Goal: Task Accomplishment & Management: Use online tool/utility

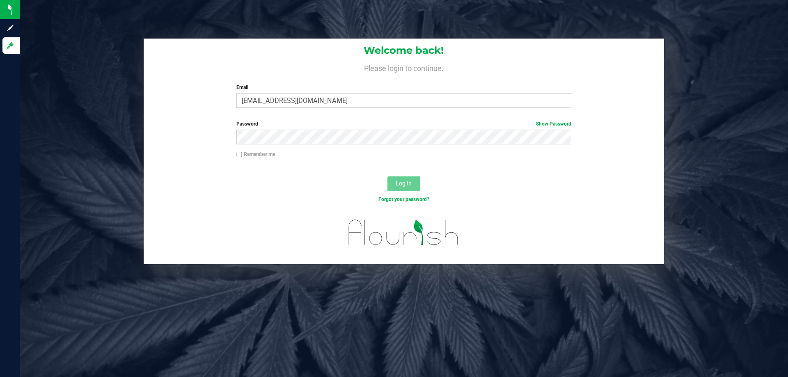
type input "[EMAIL_ADDRESS][DOMAIN_NAME]"
click at [387, 176] on button "Log In" at bounding box center [403, 183] width 33 height 15
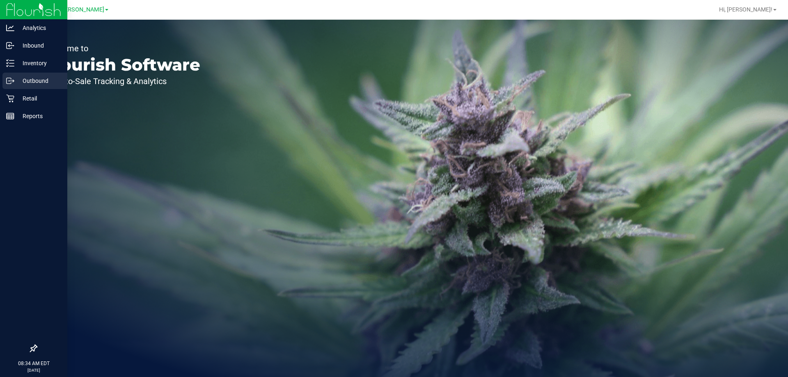
click at [15, 87] on div "Outbound" at bounding box center [34, 81] width 65 height 16
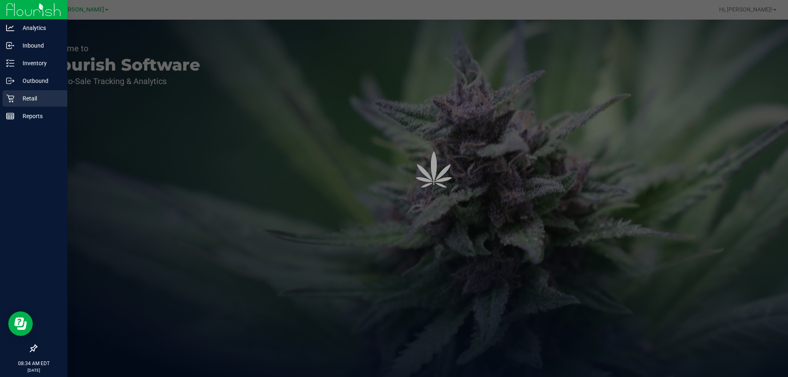
click at [25, 98] on p "Retail" at bounding box center [38, 99] width 49 height 10
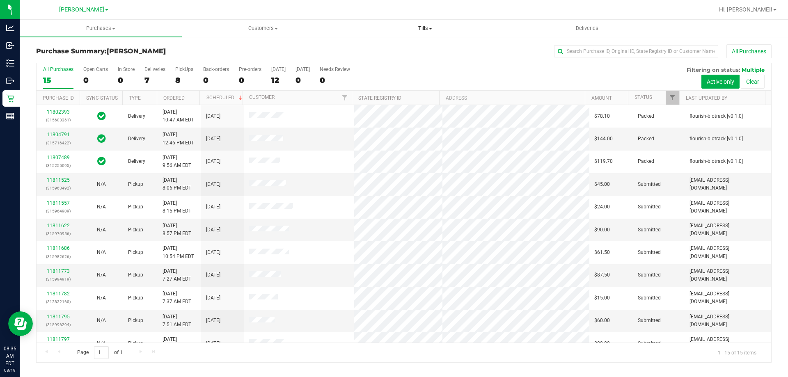
click at [423, 28] on span "Tills" at bounding box center [424, 28] width 161 height 7
click at [406, 50] on li "Manage tills" at bounding box center [425, 50] width 162 height 10
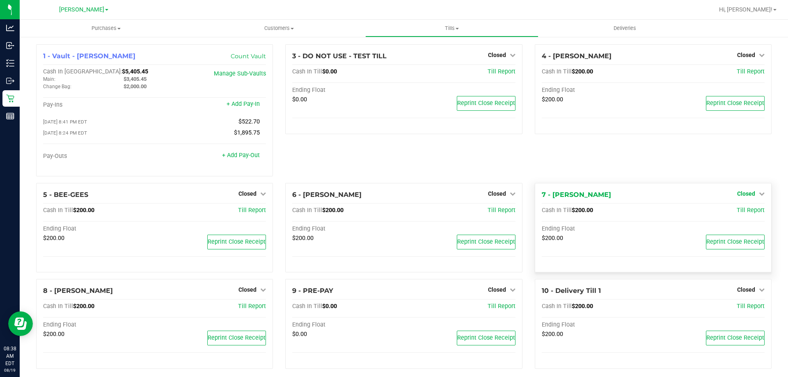
click at [742, 196] on span "Closed" at bounding box center [746, 193] width 18 height 7
click at [735, 213] on link "Open Till" at bounding box center [746, 210] width 22 height 7
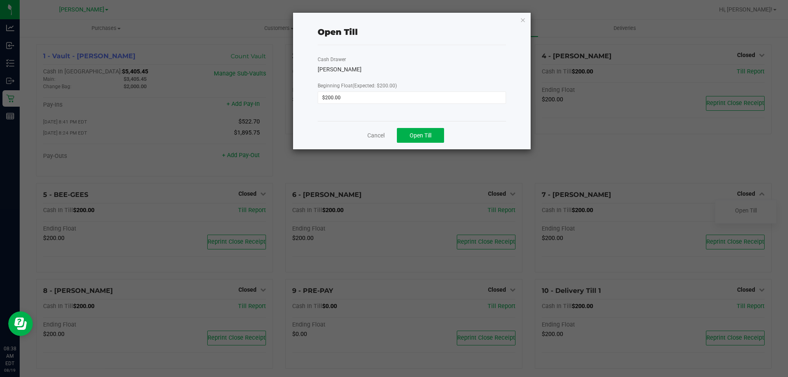
click at [426, 144] on div "Cancel Open Till" at bounding box center [412, 135] width 188 height 28
click at [427, 136] on span "Open Till" at bounding box center [421, 135] width 22 height 7
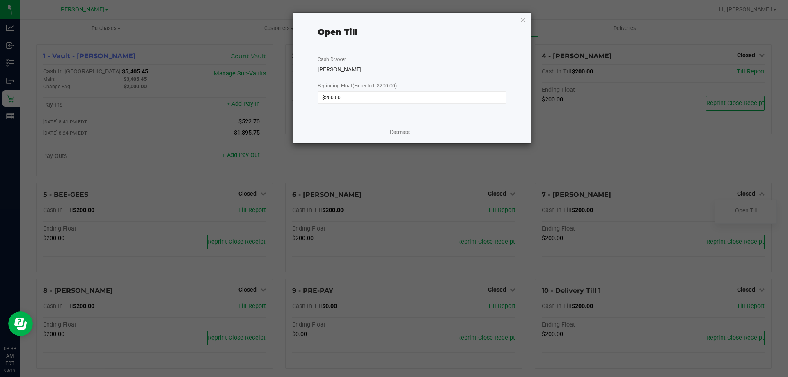
click at [399, 135] on link "Dismiss" at bounding box center [400, 132] width 20 height 9
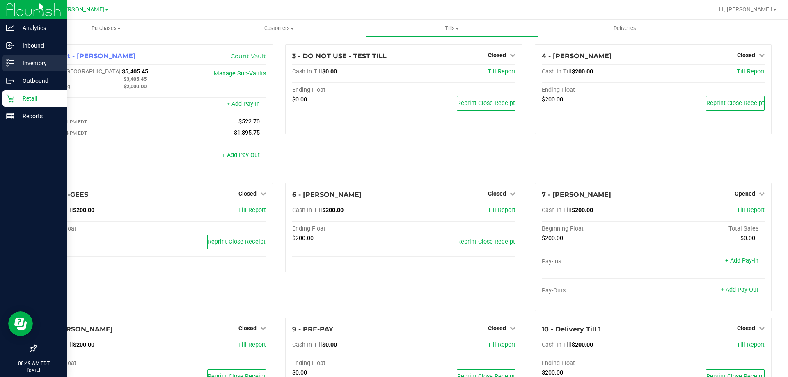
click at [23, 65] on p "Inventory" at bounding box center [38, 63] width 49 height 10
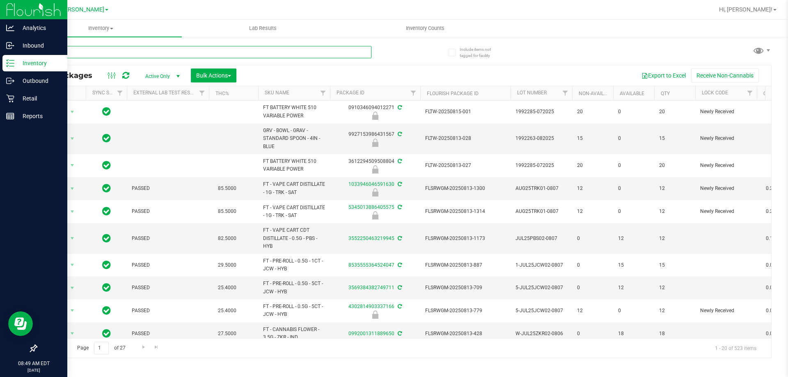
click at [120, 52] on input "text" at bounding box center [203, 52] width 335 height 12
type input "1310624125339256"
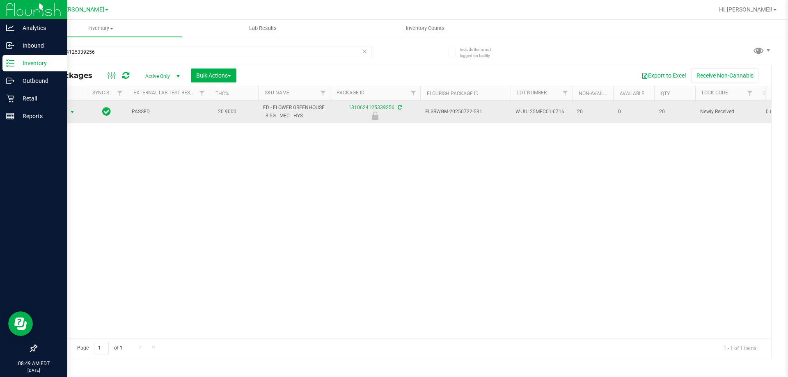
click at [71, 112] on span "select" at bounding box center [72, 112] width 7 height 7
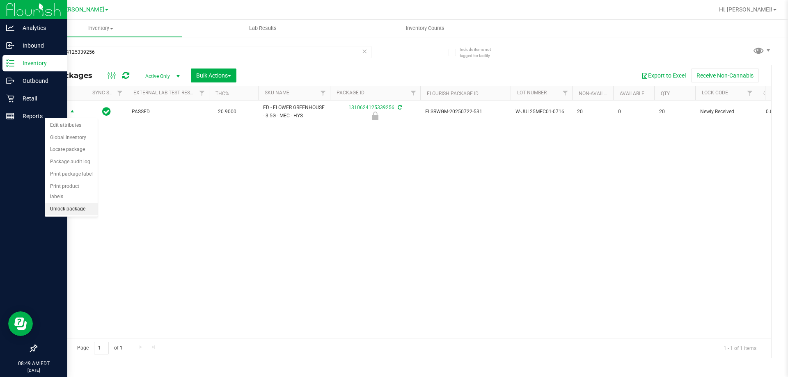
click at [83, 203] on li "Unlock package" at bounding box center [71, 209] width 53 height 12
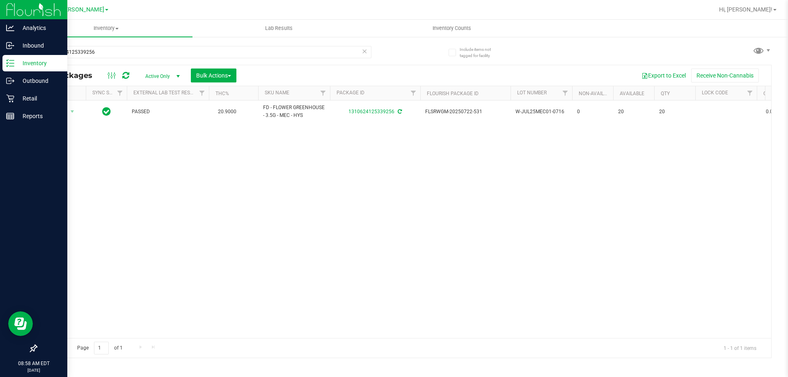
click at [364, 53] on icon at bounding box center [365, 51] width 6 height 10
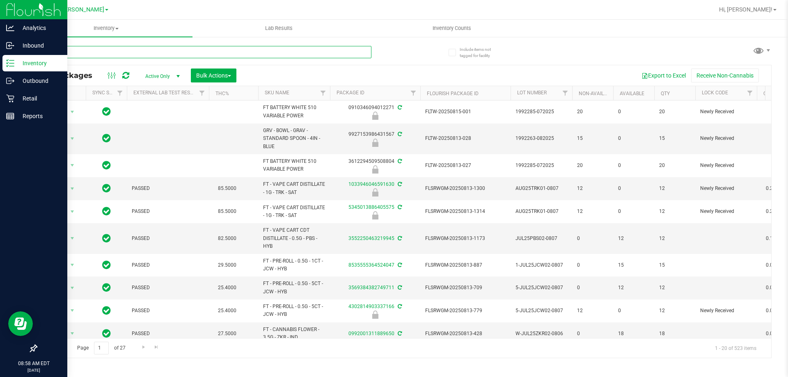
click at [342, 53] on input "text" at bounding box center [203, 52] width 335 height 12
type input "3475925732679692"
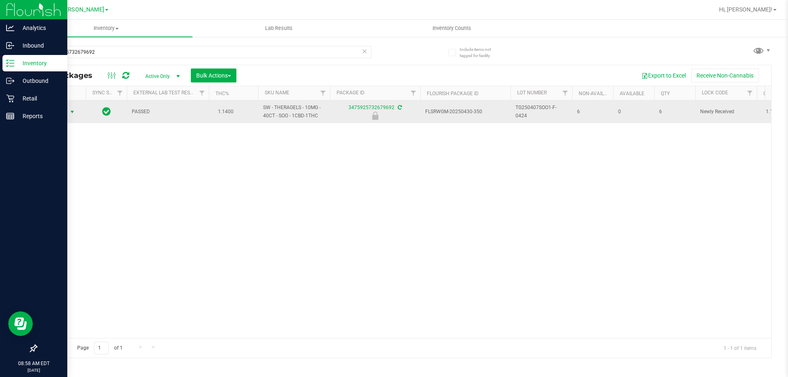
click at [64, 113] on span "Action" at bounding box center [56, 111] width 22 height 11
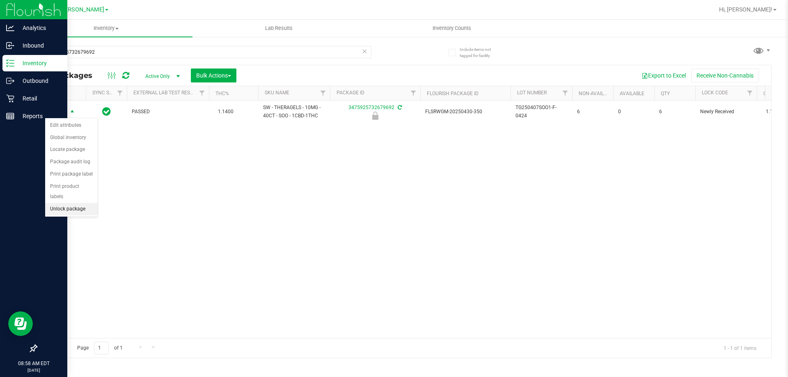
click at [68, 203] on li "Unlock package" at bounding box center [71, 209] width 53 height 12
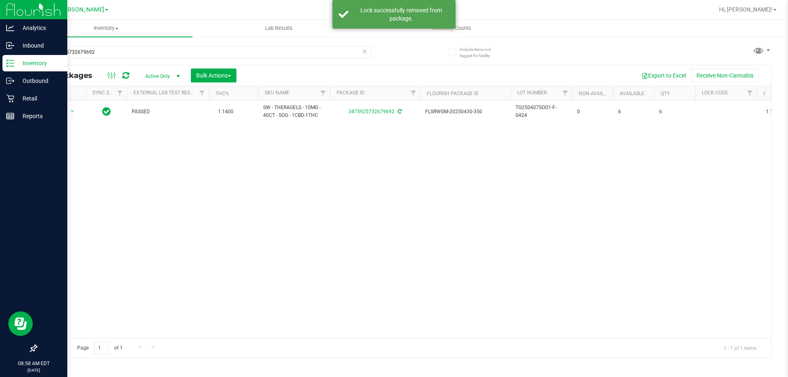
click at [365, 51] on icon at bounding box center [365, 51] width 6 height 10
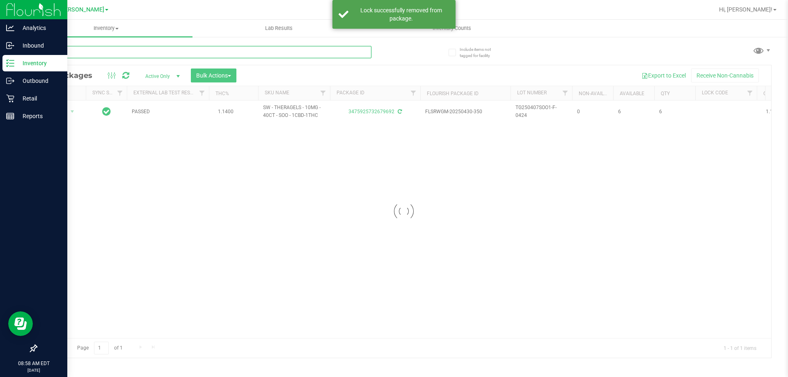
click at [349, 55] on input "text" at bounding box center [203, 52] width 335 height 12
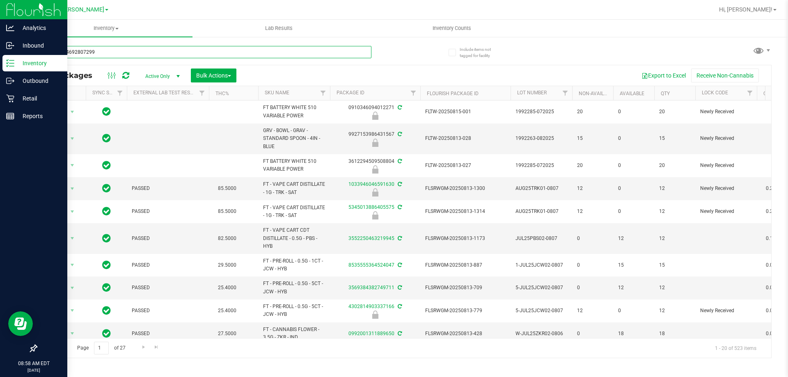
type input "8579134692807299"
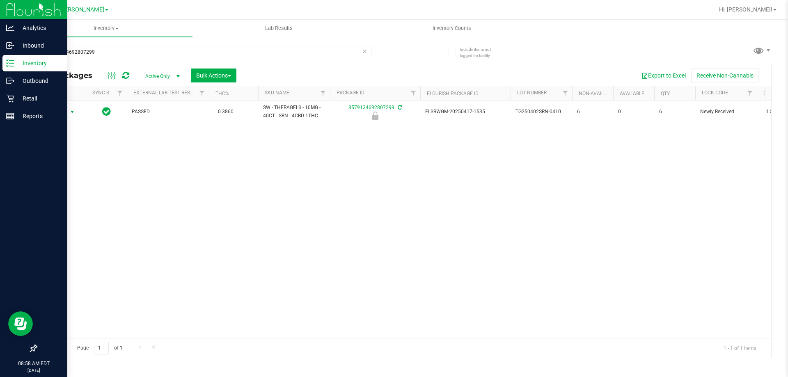
click at [60, 112] on span "Action" at bounding box center [56, 111] width 22 height 11
click at [73, 203] on li "Unlock package" at bounding box center [71, 209] width 53 height 12
click at [285, 51] on input "8579134692807299" at bounding box center [203, 52] width 335 height 12
click at [288, 35] on uib-tab-heading "Lab Results" at bounding box center [279, 28] width 172 height 16
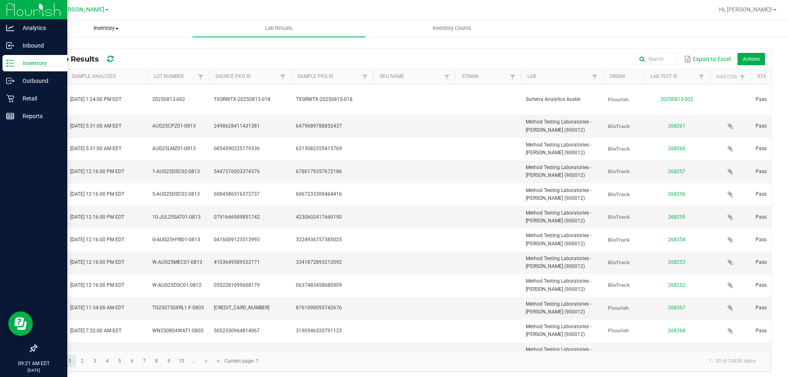
click at [103, 25] on span "Inventory" at bounding box center [106, 28] width 172 height 7
click at [7, 63] on icon at bounding box center [10, 63] width 8 height 8
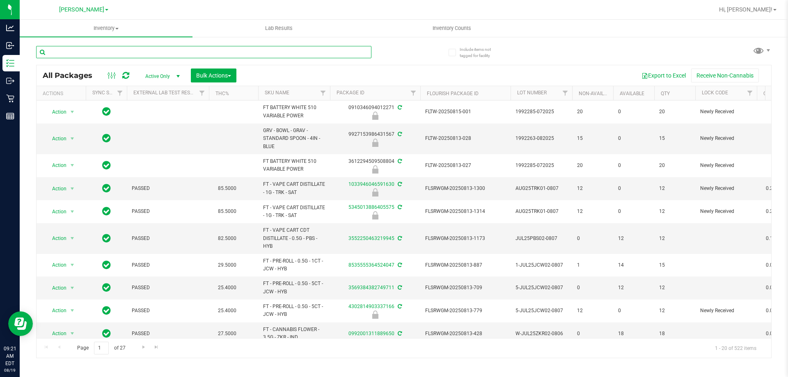
click at [122, 53] on input "text" at bounding box center [203, 52] width 335 height 12
type input "1823948221020194"
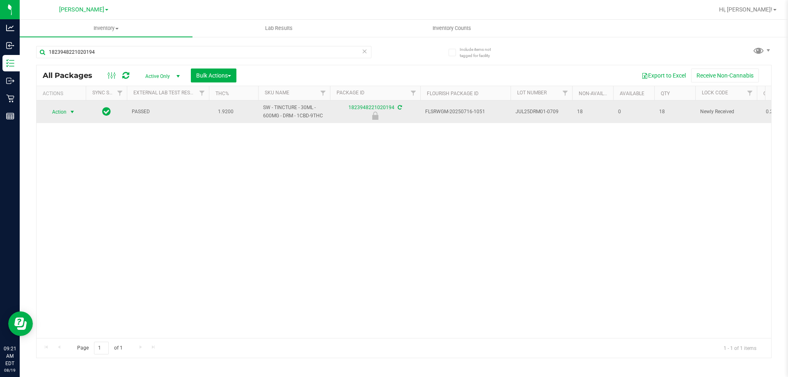
click at [59, 115] on span "Action" at bounding box center [56, 111] width 22 height 11
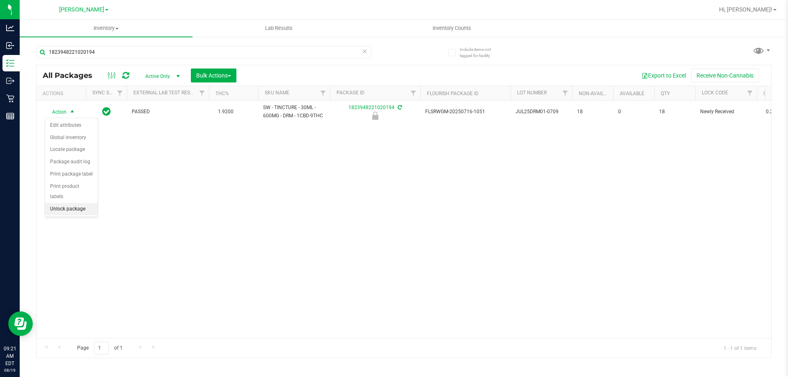
click at [71, 203] on li "Unlock package" at bounding box center [71, 209] width 53 height 12
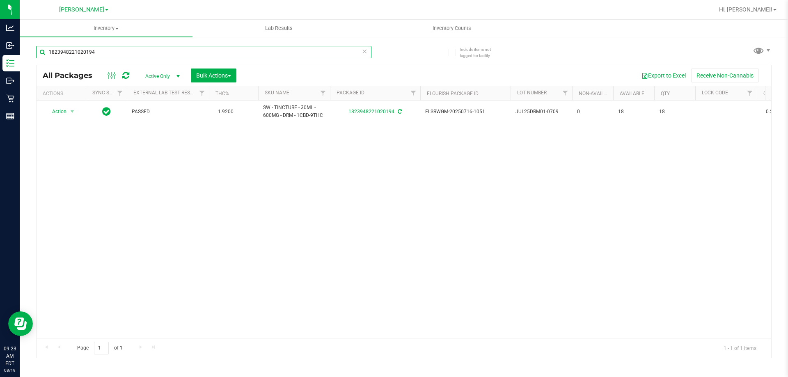
click at [321, 54] on input "1823948221020194" at bounding box center [203, 52] width 335 height 12
click at [324, 53] on input "1823948221020194" at bounding box center [203, 52] width 335 height 12
click at [262, 49] on input "JUL25ABP01-0724" at bounding box center [203, 52] width 335 height 12
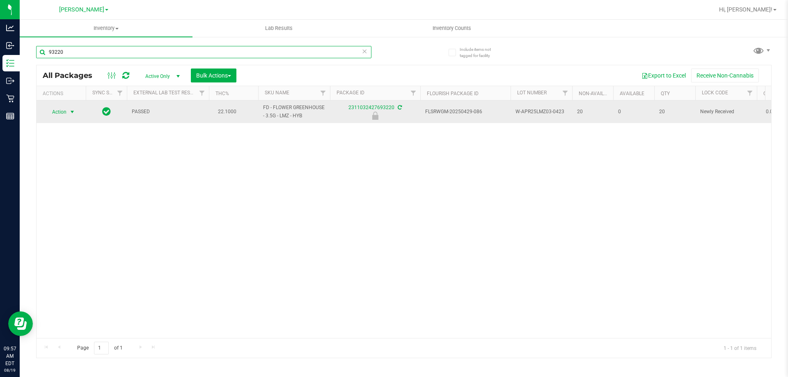
type input "93220"
click at [52, 113] on span "Action" at bounding box center [56, 111] width 22 height 11
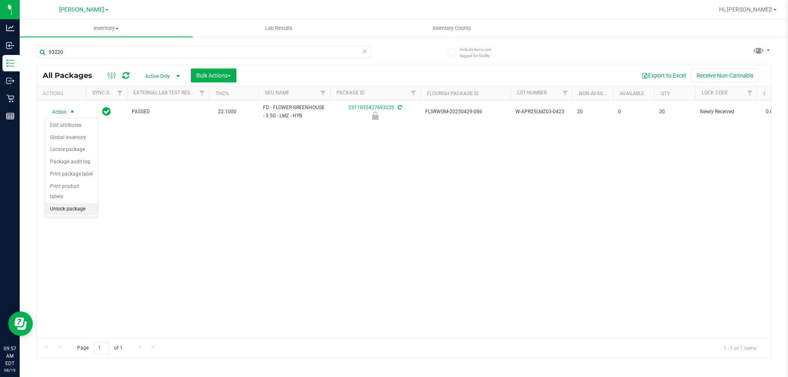
click at [80, 203] on li "Unlock package" at bounding box center [71, 209] width 53 height 12
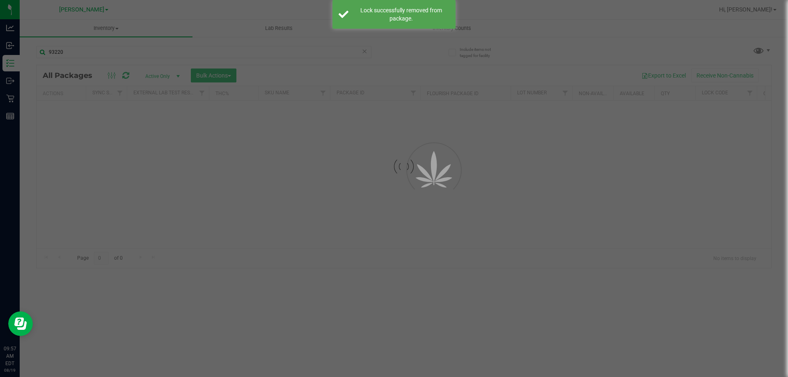
click at [94, 53] on div at bounding box center [394, 188] width 788 height 377
click at [94, 53] on input "93220" at bounding box center [203, 52] width 335 height 12
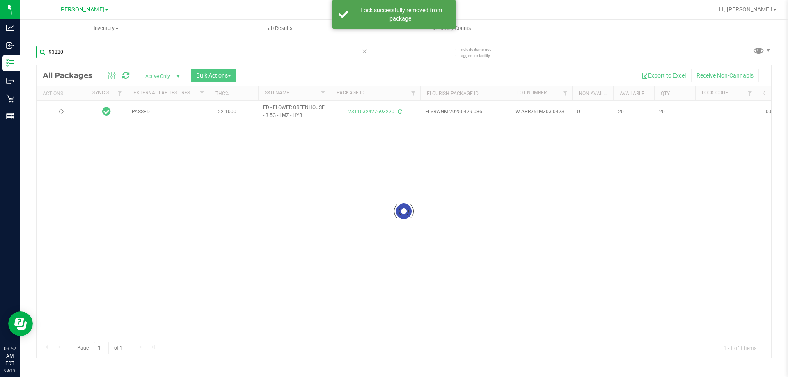
click at [94, 53] on input "93220" at bounding box center [203, 52] width 335 height 12
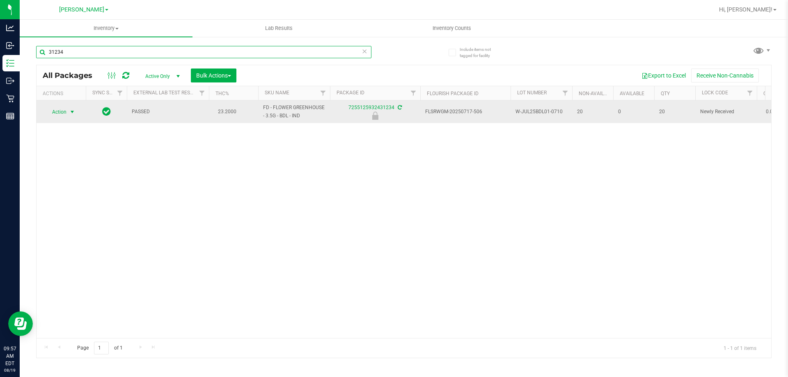
type input "31234"
click at [55, 108] on span "Action" at bounding box center [56, 111] width 22 height 11
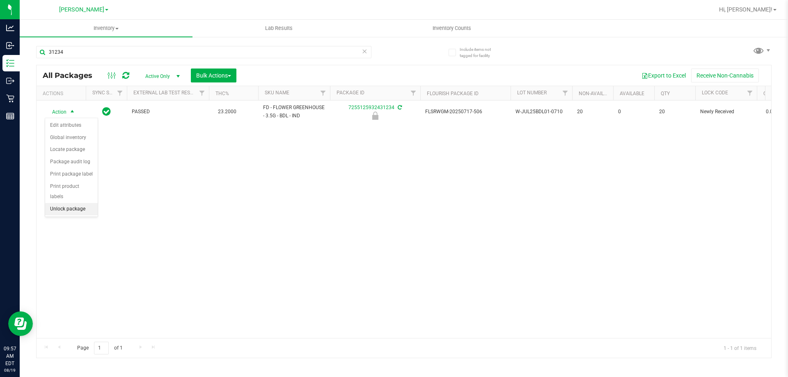
click at [68, 203] on li "Unlock package" at bounding box center [71, 209] width 53 height 12
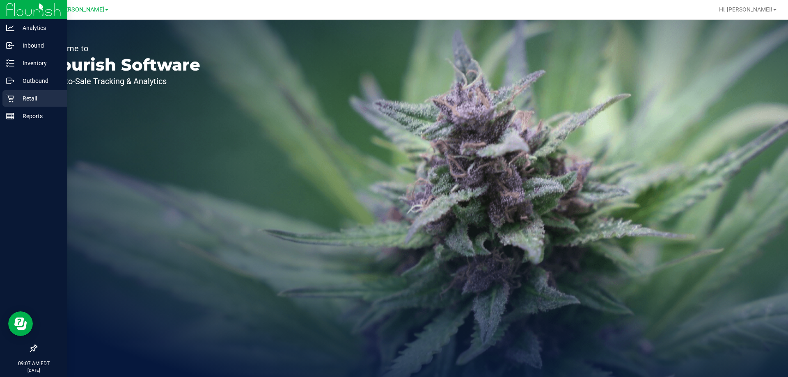
click at [9, 101] on icon at bounding box center [10, 98] width 8 height 8
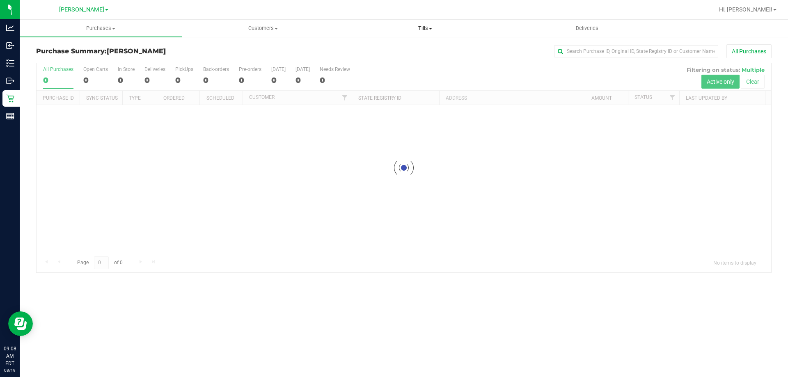
click at [428, 29] on span "Tills" at bounding box center [424, 28] width 161 height 7
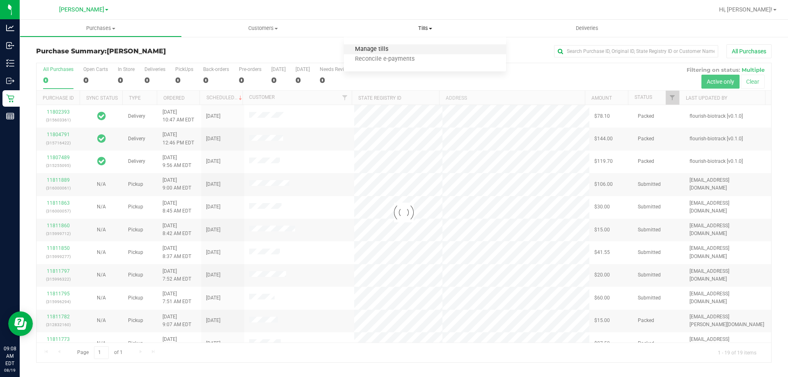
click at [394, 47] on span "Manage tills" at bounding box center [371, 49] width 55 height 7
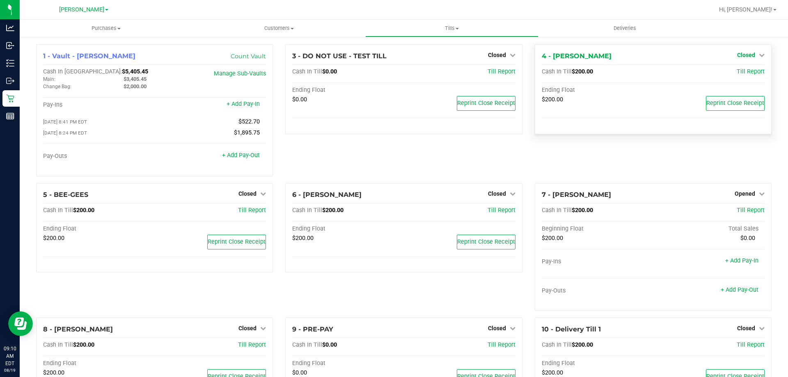
click at [745, 53] on span "Closed" at bounding box center [746, 55] width 18 height 7
click at [742, 71] on link "Open Till" at bounding box center [746, 72] width 22 height 7
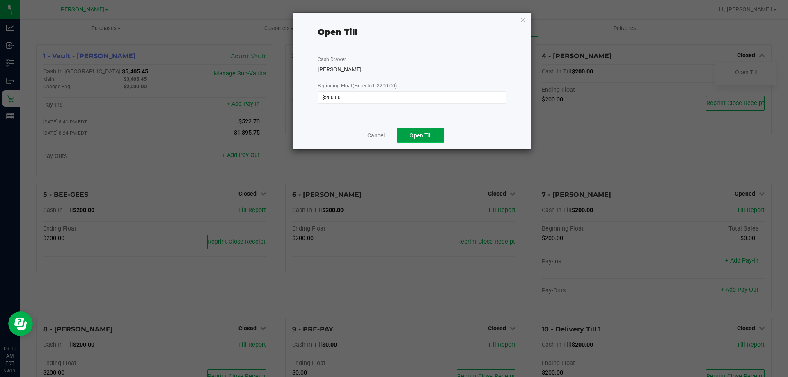
click at [424, 129] on button "Open Till" at bounding box center [420, 135] width 47 height 15
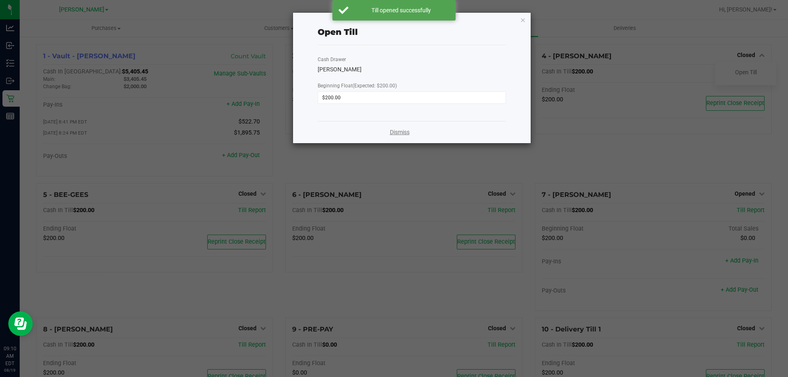
click at [399, 129] on link "Dismiss" at bounding box center [400, 132] width 20 height 9
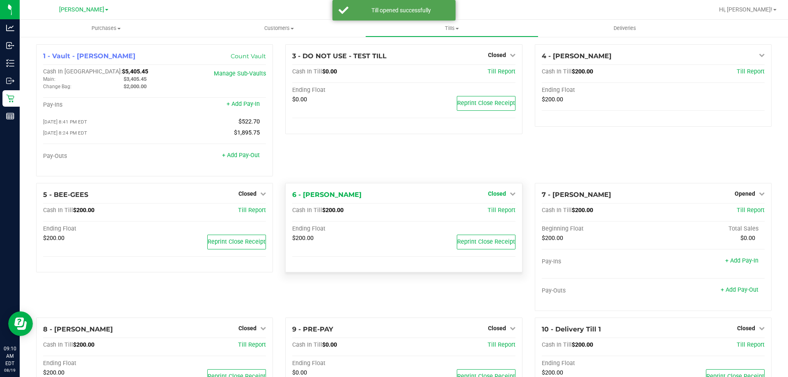
click at [493, 196] on span "Closed" at bounding box center [497, 193] width 18 height 7
click at [501, 213] on link "Open Till" at bounding box center [497, 210] width 22 height 7
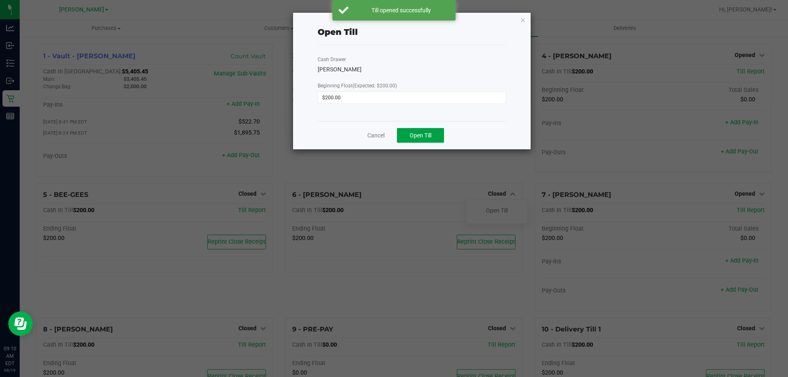
click at [430, 136] on span "Open Till" at bounding box center [421, 135] width 22 height 7
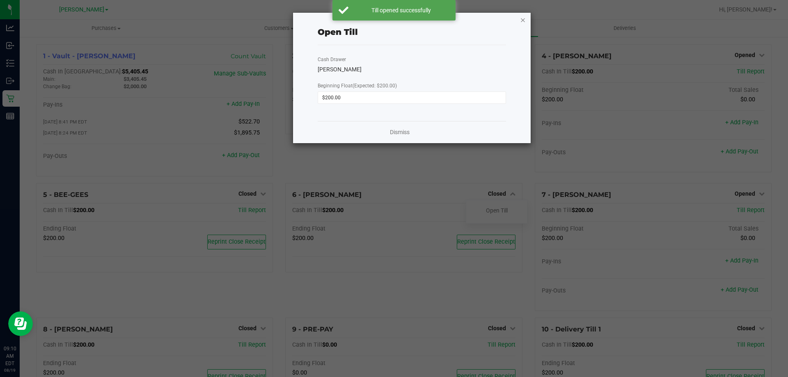
click at [521, 18] on icon "button" at bounding box center [523, 20] width 6 height 10
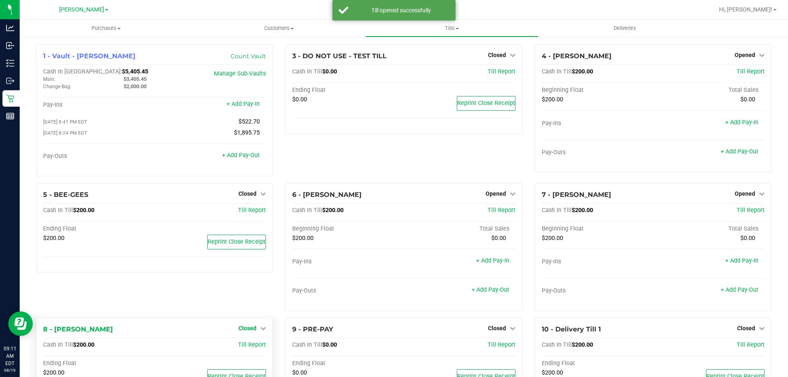
click at [251, 332] on span "Closed" at bounding box center [247, 328] width 18 height 7
click at [252, 348] on link "Open Till" at bounding box center [247, 345] width 22 height 7
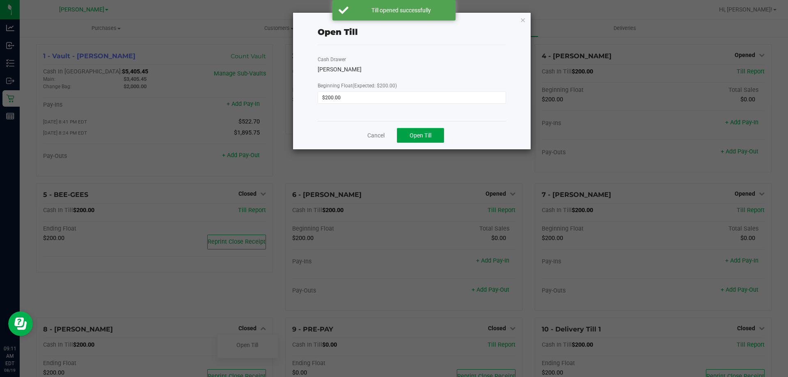
click at [422, 135] on span "Open Till" at bounding box center [421, 135] width 22 height 7
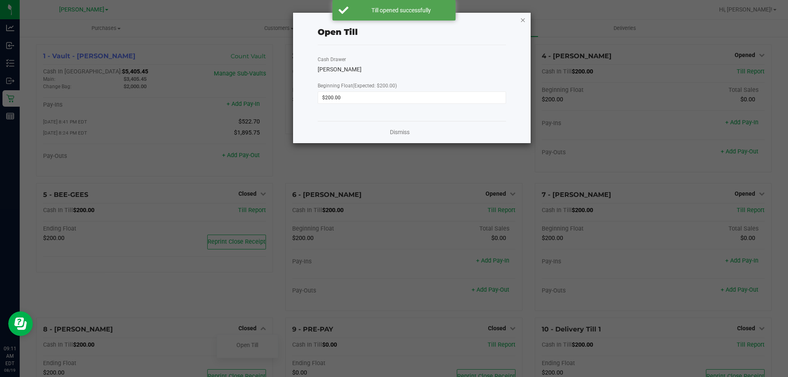
click at [524, 20] on icon "button" at bounding box center [523, 20] width 6 height 10
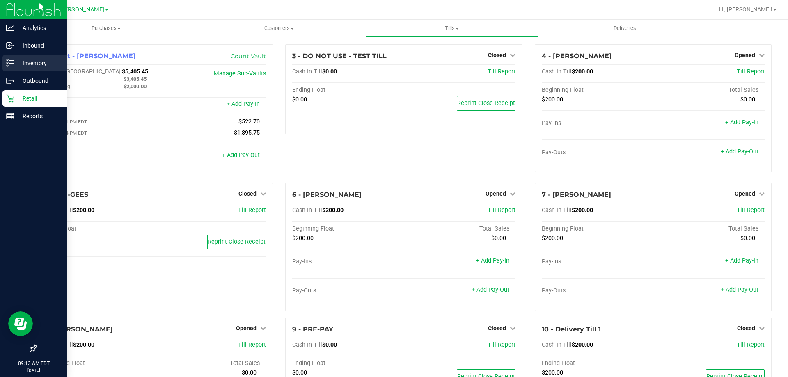
click at [31, 65] on p "Inventory" at bounding box center [38, 63] width 49 height 10
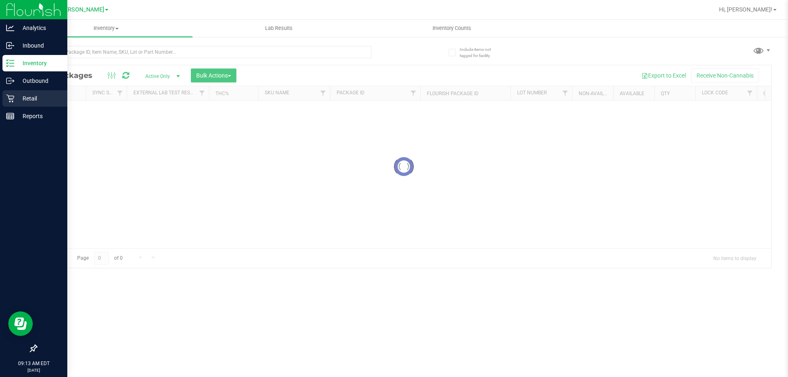
click at [16, 99] on p "Retail" at bounding box center [38, 99] width 49 height 10
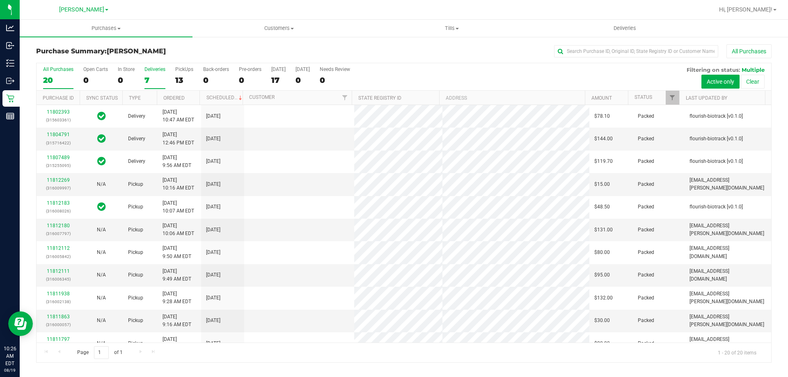
click at [149, 80] on div "7" at bounding box center [154, 80] width 21 height 9
click at [0, 0] on input "Deliveries 7" at bounding box center [0, 0] width 0 height 0
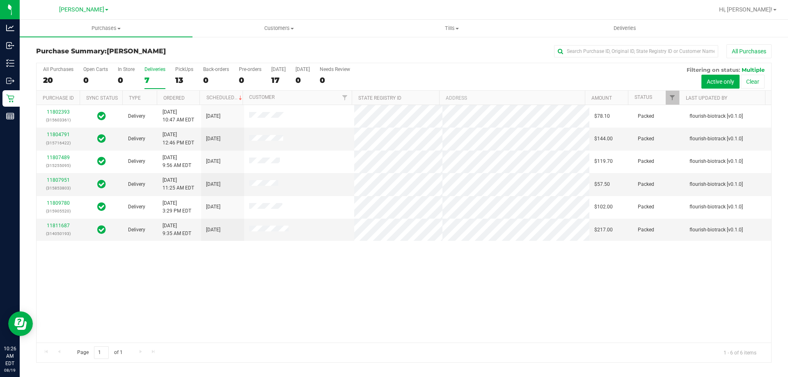
click at [149, 80] on div "7" at bounding box center [154, 80] width 21 height 9
click at [0, 0] on input "Deliveries 7" at bounding box center [0, 0] width 0 height 0
click at [65, 180] on link "11807951" at bounding box center [58, 180] width 23 height 6
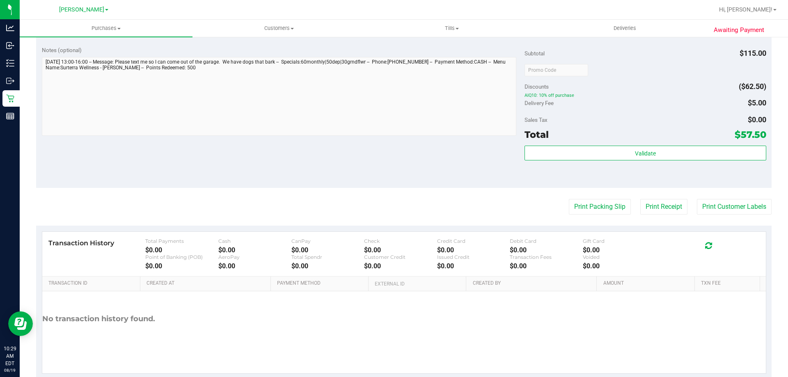
scroll to position [374, 0]
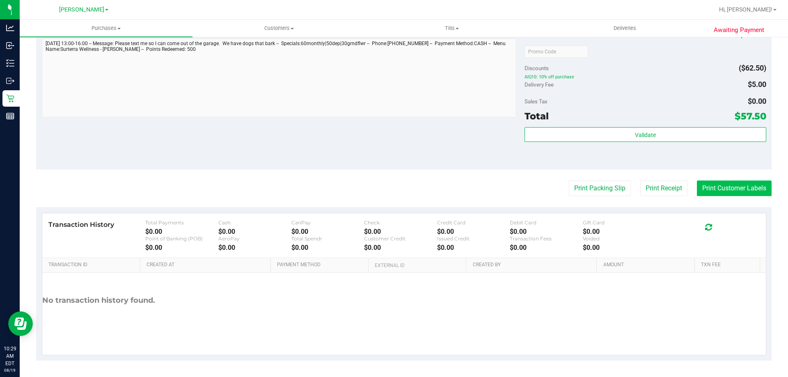
click at [726, 185] on button "Print Customer Labels" at bounding box center [734, 189] width 75 height 16
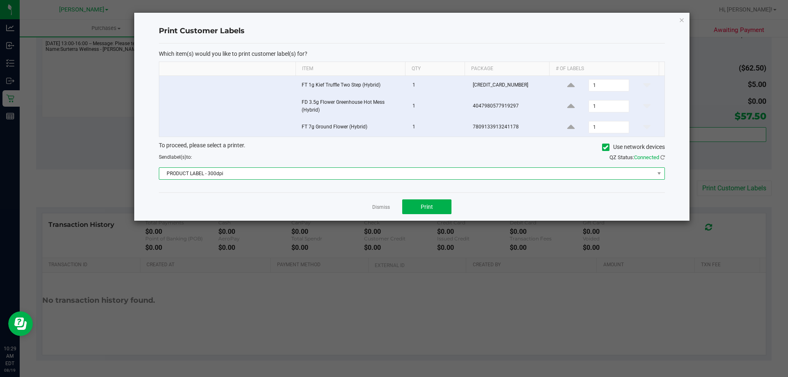
click at [243, 170] on span "PRODUCT LABEL - 300dpi" at bounding box center [406, 173] width 495 height 11
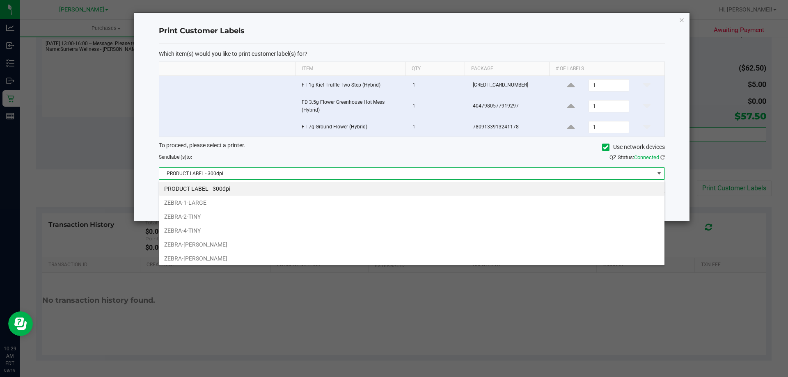
scroll to position [44, 0]
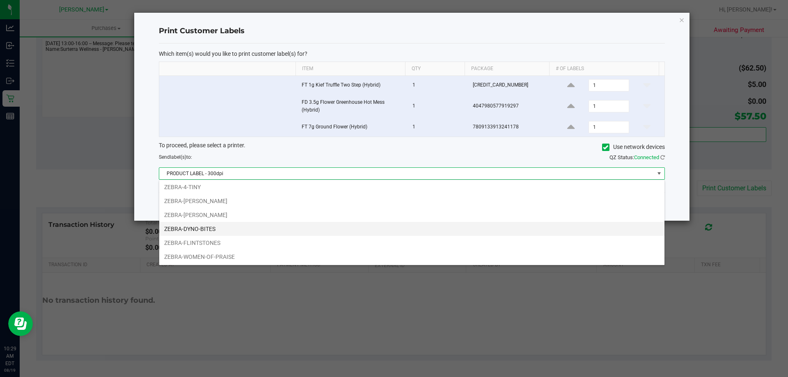
click at [227, 226] on li "ZEBRA-DYNO-BITES" at bounding box center [411, 229] width 505 height 14
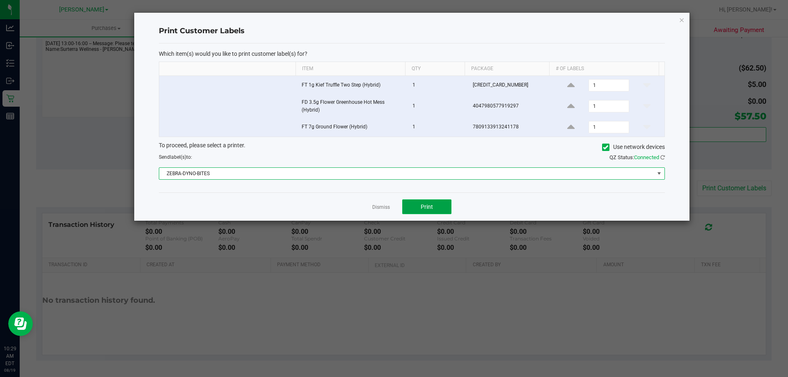
click at [431, 206] on span "Print" at bounding box center [427, 207] width 12 height 7
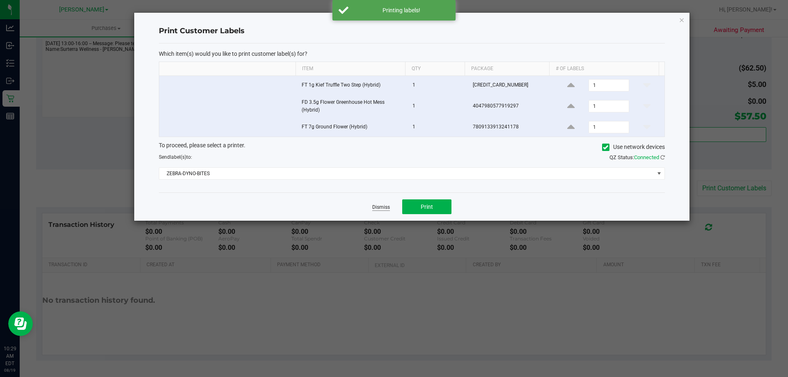
click at [379, 207] on link "Dismiss" at bounding box center [381, 207] width 18 height 7
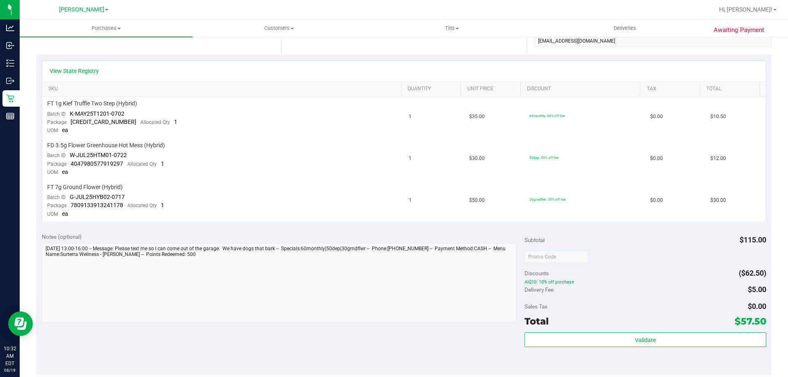
scroll to position [0, 0]
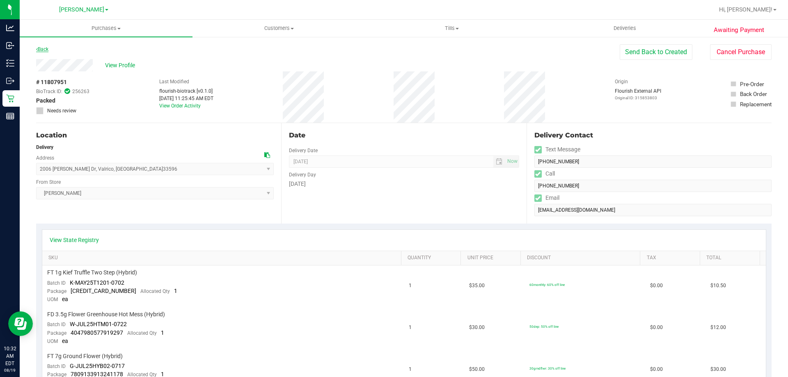
click at [48, 49] on link "Back" at bounding box center [42, 49] width 12 height 6
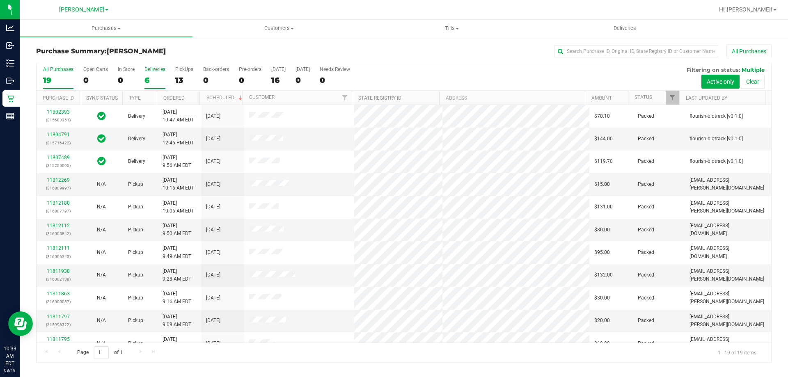
click at [153, 78] on div "6" at bounding box center [154, 80] width 21 height 9
click at [0, 0] on input "Deliveries 6" at bounding box center [0, 0] width 0 height 0
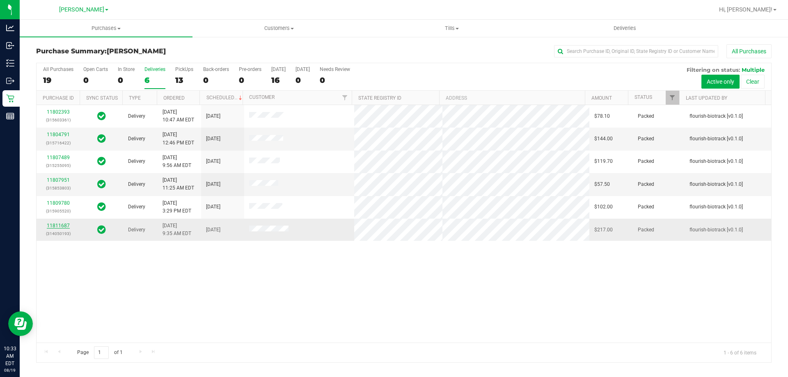
click at [64, 227] on link "11811687" at bounding box center [58, 226] width 23 height 6
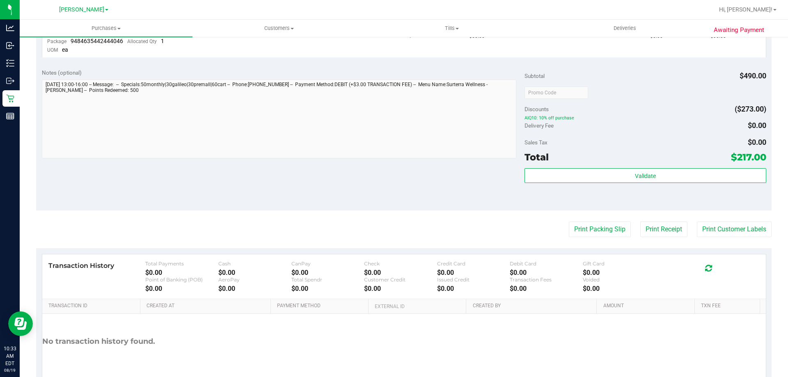
scroll to position [548, 0]
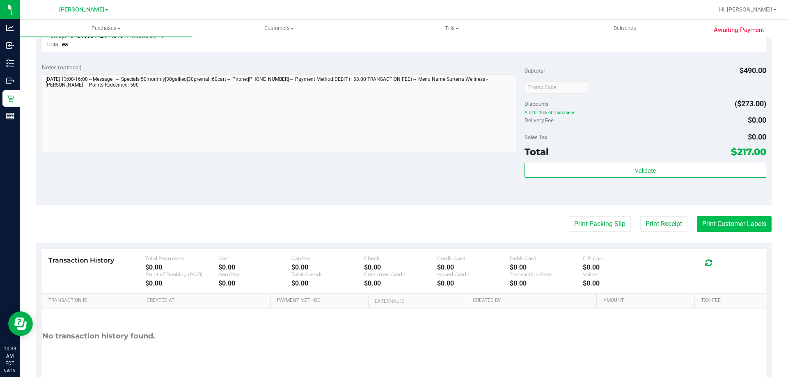
click at [715, 223] on button "Print Customer Labels" at bounding box center [734, 224] width 75 height 16
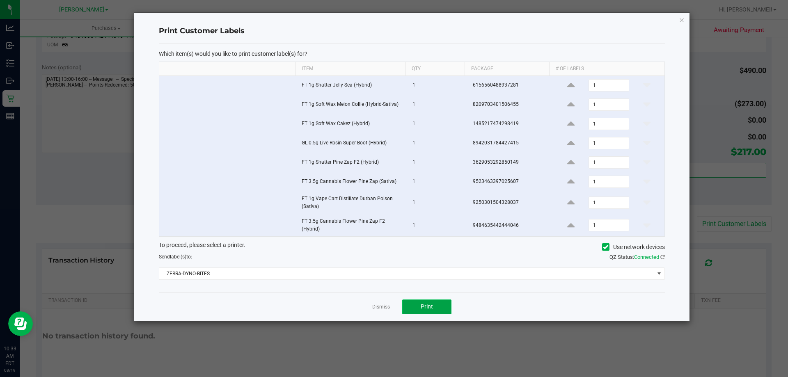
click at [427, 306] on span "Print" at bounding box center [427, 306] width 12 height 7
click at [376, 309] on link "Dismiss" at bounding box center [381, 307] width 18 height 7
